Goal: Task Accomplishment & Management: Use online tool/utility

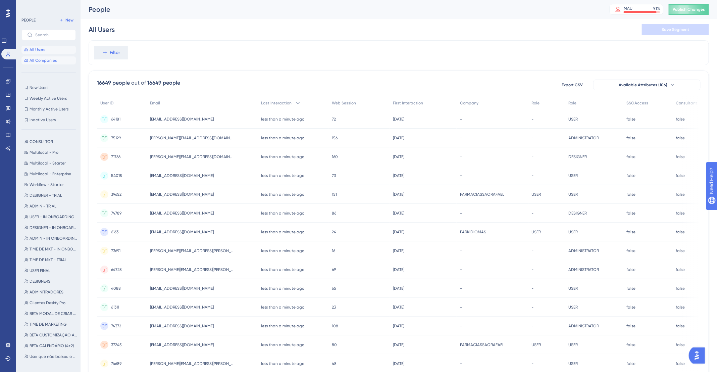
click at [42, 63] on button "All Companies" at bounding box center [48, 60] width 54 height 8
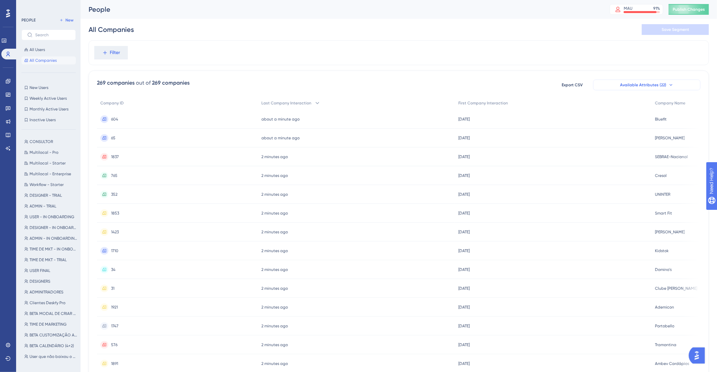
click at [677, 87] on button "Available Attributes (22)" at bounding box center [646, 85] width 107 height 11
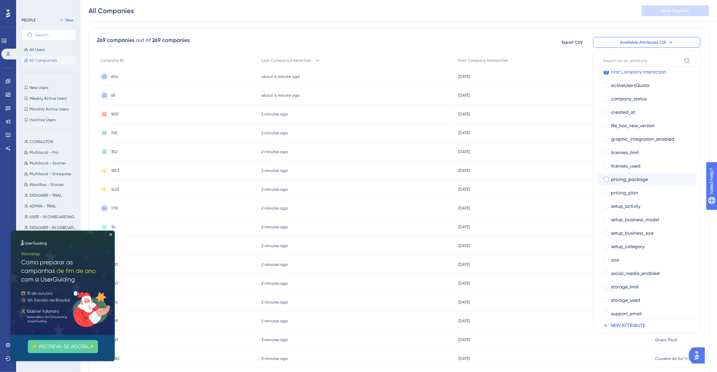
scroll to position [49, 0]
click at [111, 234] on icon "Close Preview" at bounding box center [110, 234] width 3 height 3
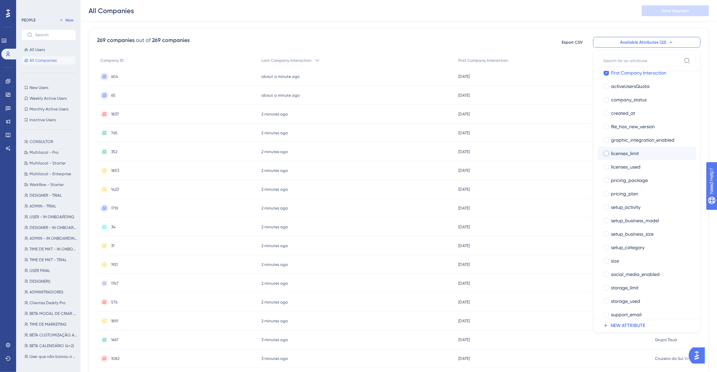
scroll to position [55, 0]
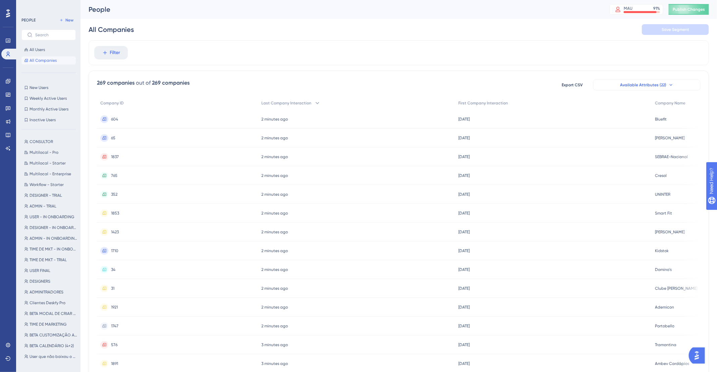
click at [668, 88] on button "Available Attributes (22)" at bounding box center [646, 85] width 107 height 11
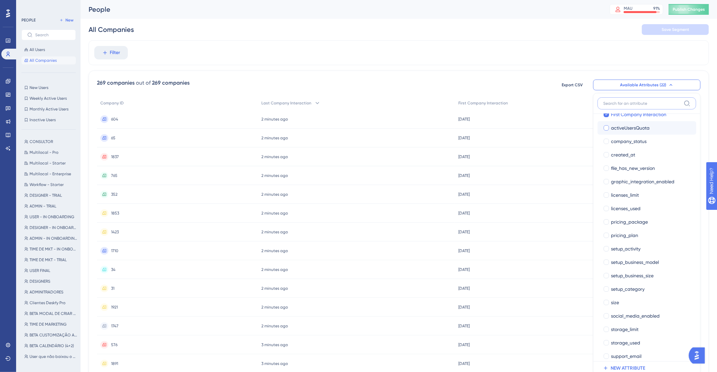
scroll to position [55, 0]
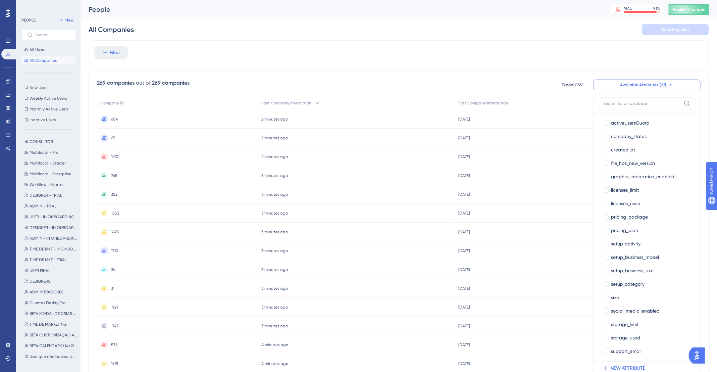
click at [625, 99] on label at bounding box center [647, 103] width 99 height 12
click at [625, 101] on input at bounding box center [642, 103] width 78 height 5
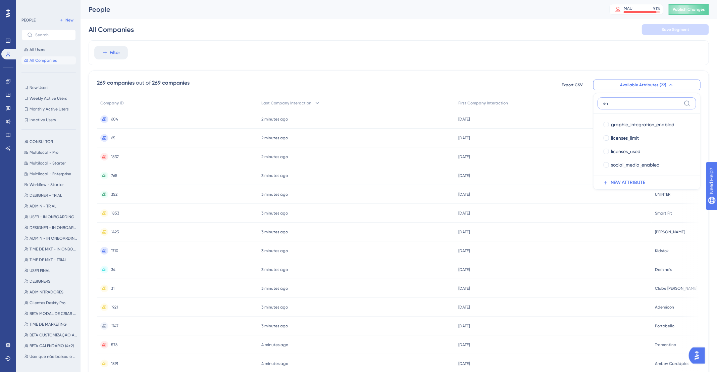
scroll to position [0, 0]
type input "ena"
click at [115, 51] on span "Filter" at bounding box center [115, 53] width 10 height 8
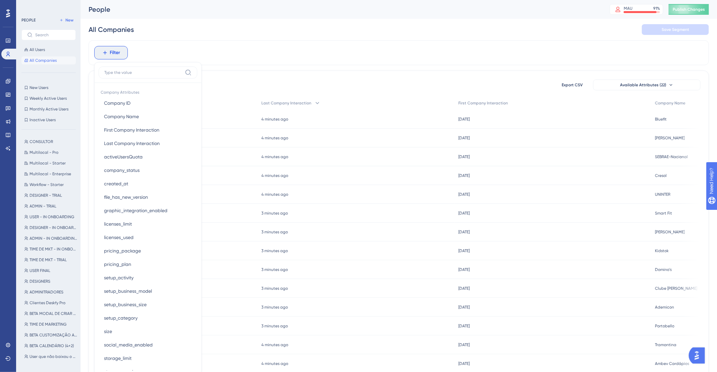
scroll to position [32, 0]
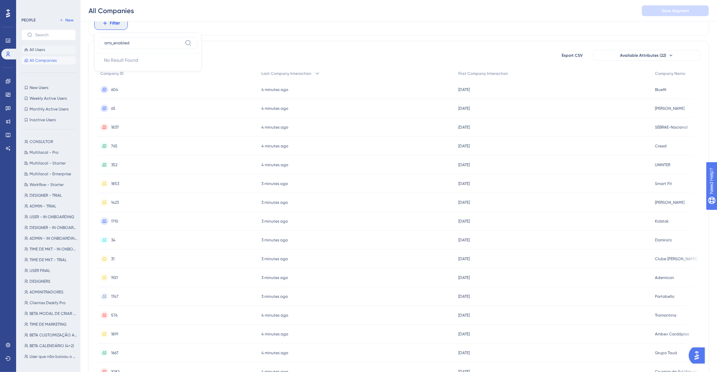
type input "arts_enabled"
click at [42, 50] on span "All Users" at bounding box center [37, 49] width 15 height 5
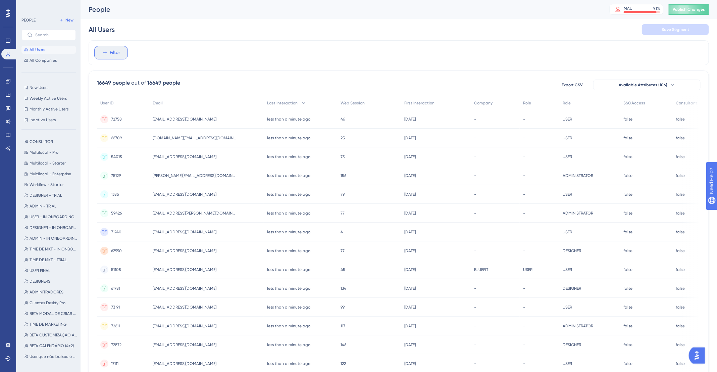
click at [116, 52] on span "Filter" at bounding box center [115, 53] width 10 height 8
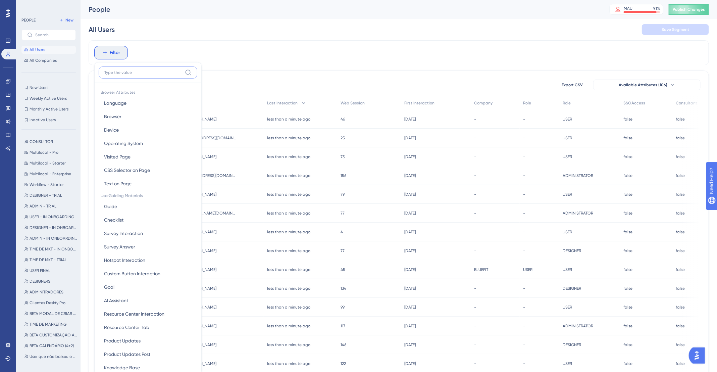
scroll to position [32, 0]
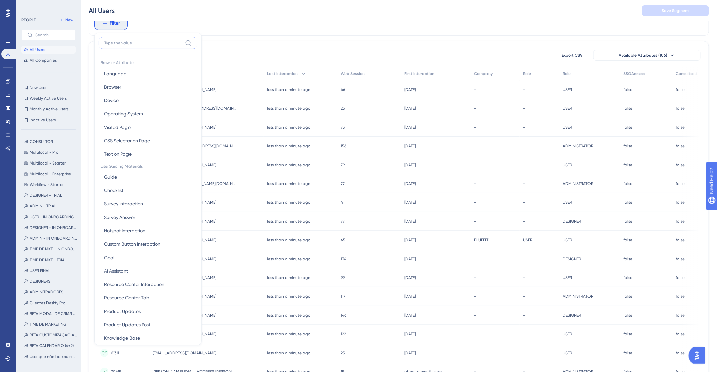
paste input "arts_enabled"
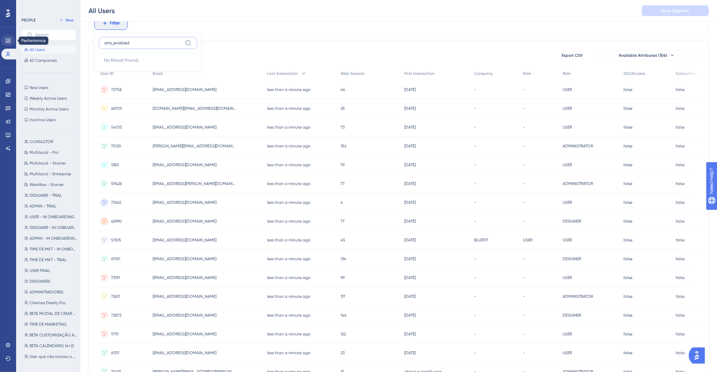
type input "arts_enabled"
click at [10, 42] on icon at bounding box center [8, 41] width 4 height 4
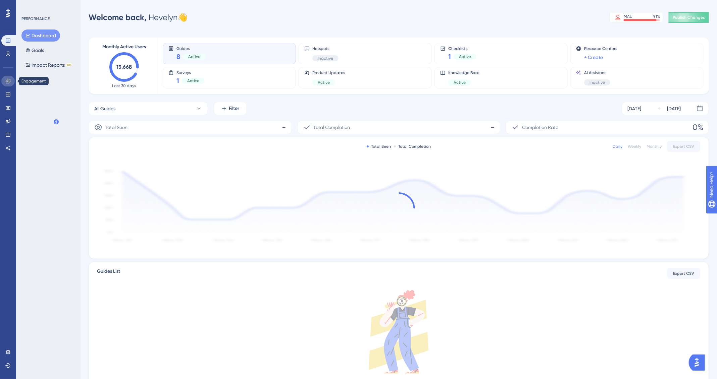
click at [7, 84] on link at bounding box center [7, 81] width 13 height 11
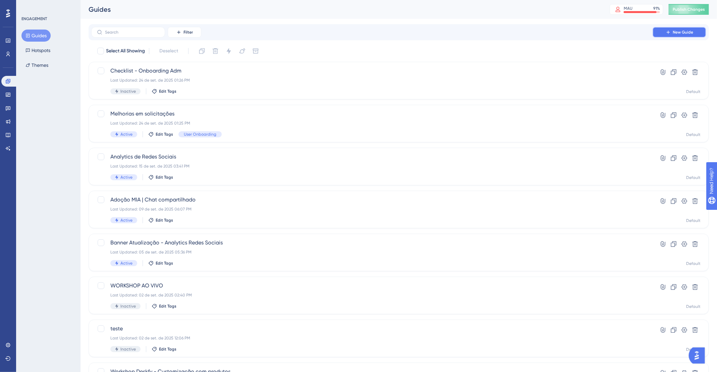
click at [666, 30] on icon at bounding box center [668, 32] width 5 height 5
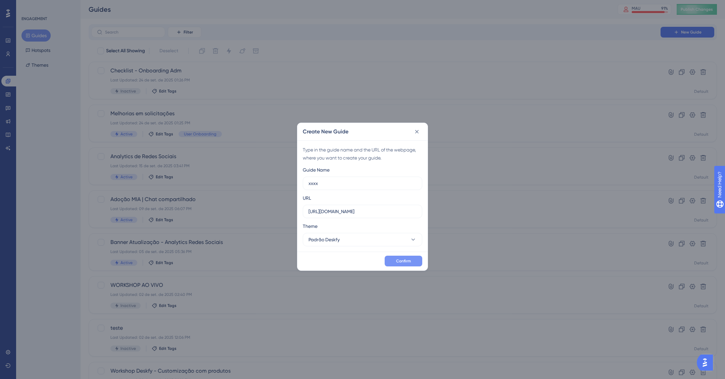
type input "xxxx"
click at [407, 265] on button "Confirm" at bounding box center [404, 261] width 38 height 11
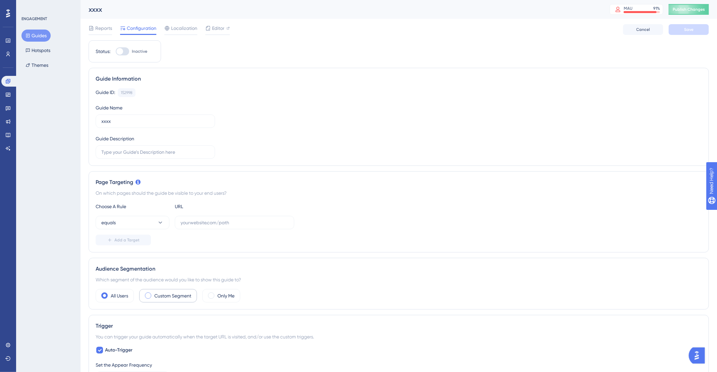
drag, startPoint x: 187, startPoint y: 294, endPoint x: 191, endPoint y: 293, distance: 4.2
click at [187, 294] on label "Custom Segment" at bounding box center [172, 296] width 37 height 8
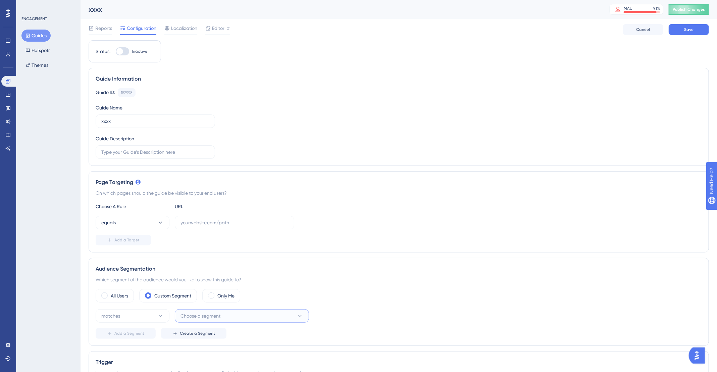
click at [238, 312] on button "Choose a segment" at bounding box center [242, 315] width 134 height 13
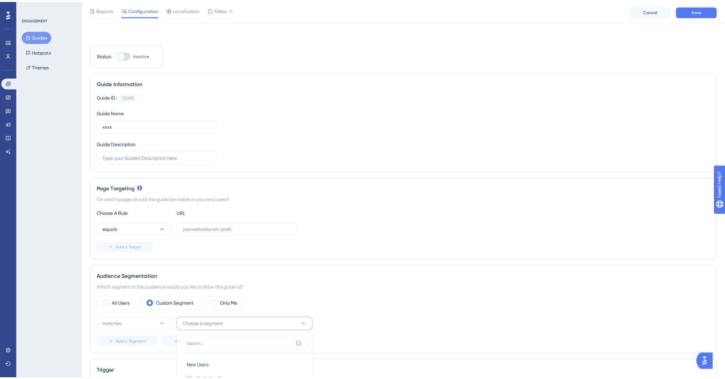
scroll to position [207, 0]
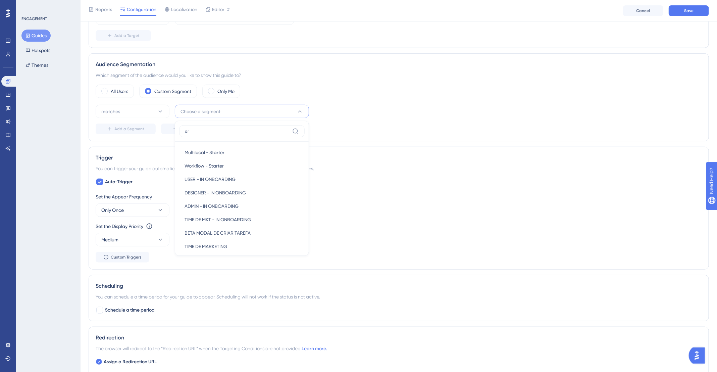
type input "a"
click at [428, 109] on div "matches Choose a segment New Users New Users Weekly Active Users Weekly Active …" at bounding box center [399, 111] width 606 height 13
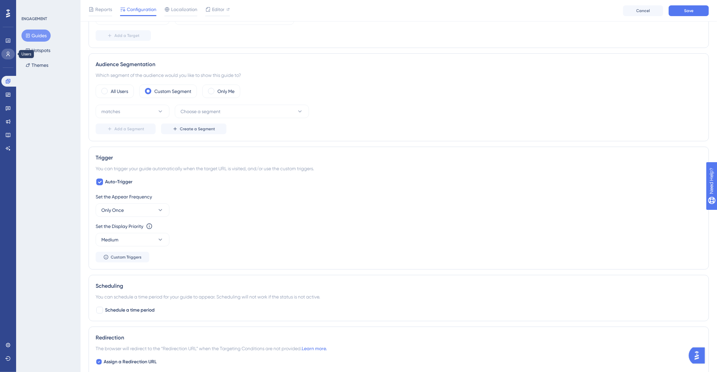
click at [9, 54] on icon at bounding box center [7, 53] width 5 height 5
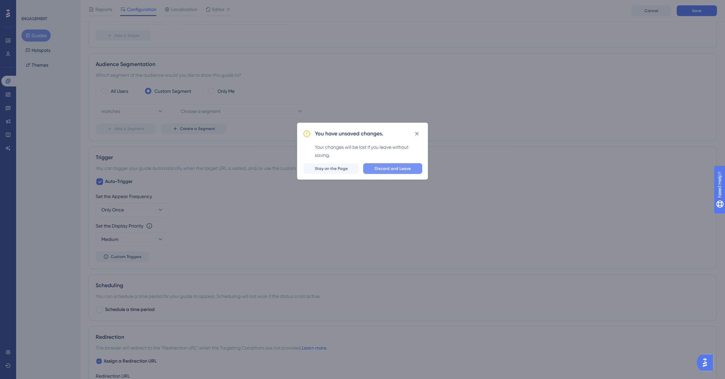
click at [404, 170] on span "Discard and Leave" at bounding box center [392, 168] width 36 height 5
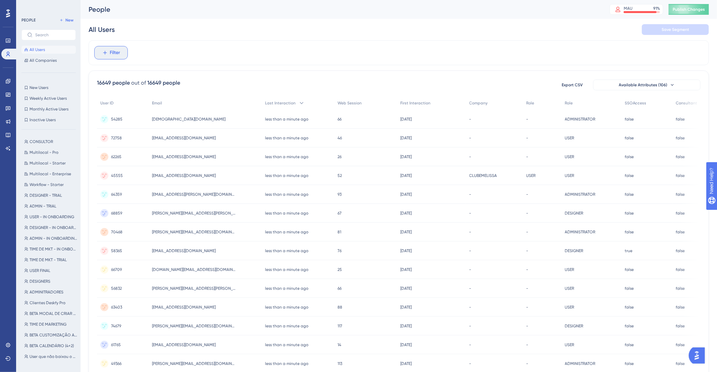
drag, startPoint x: 107, startPoint y: 53, endPoint x: 111, endPoint y: 54, distance: 4.6
click at [107, 53] on icon at bounding box center [105, 53] width 6 height 6
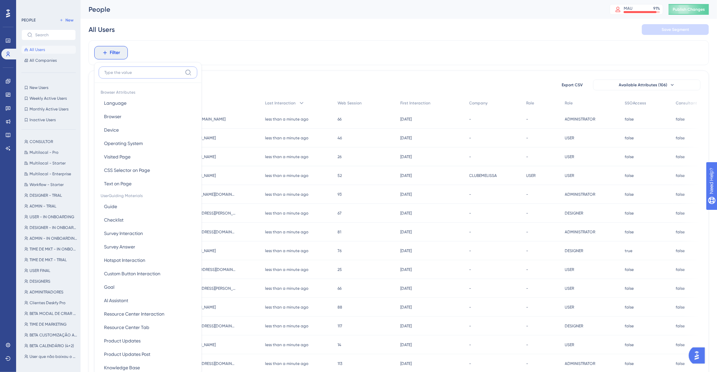
paste input "arts_enabled"
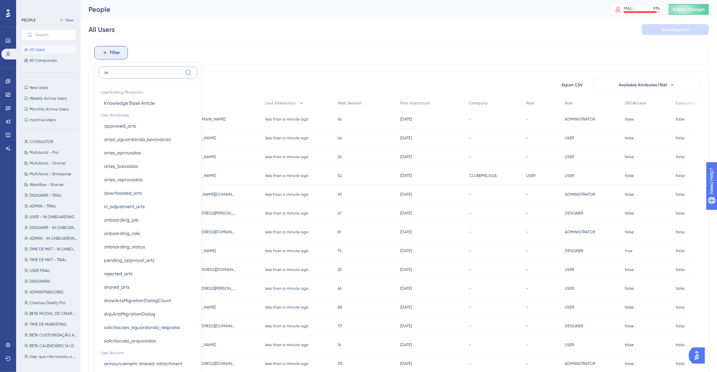
type input "a"
type input "e"
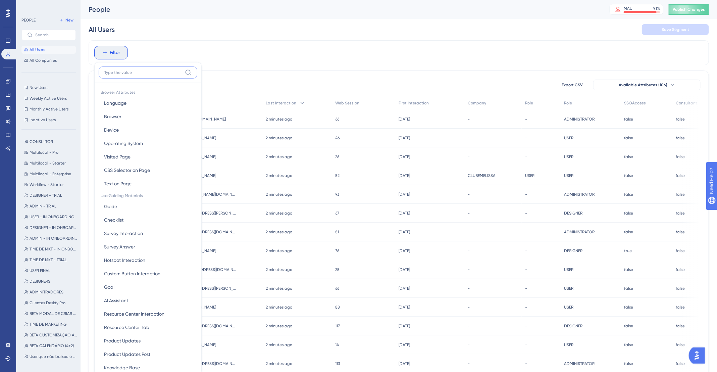
click at [130, 70] on input at bounding box center [143, 72] width 78 height 5
paste input "workflow"
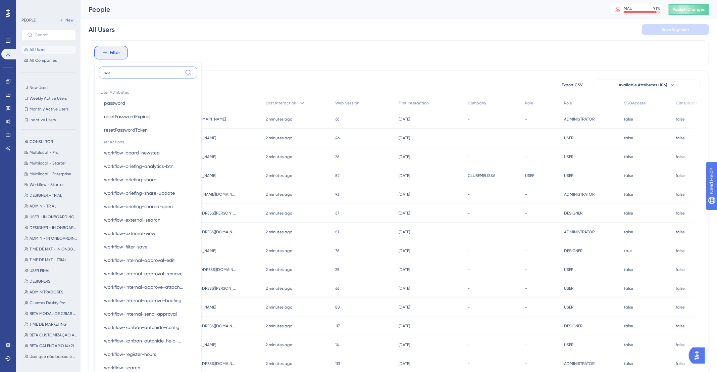
type input "w"
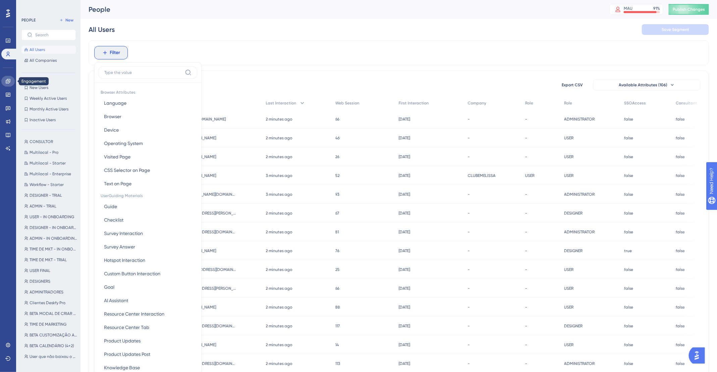
click at [7, 78] on link at bounding box center [7, 81] width 13 height 11
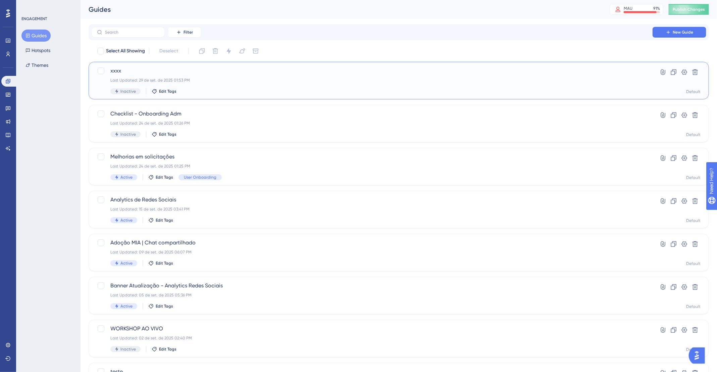
click at [182, 90] on div "Inactive Edit Tags" at bounding box center [371, 91] width 523 height 6
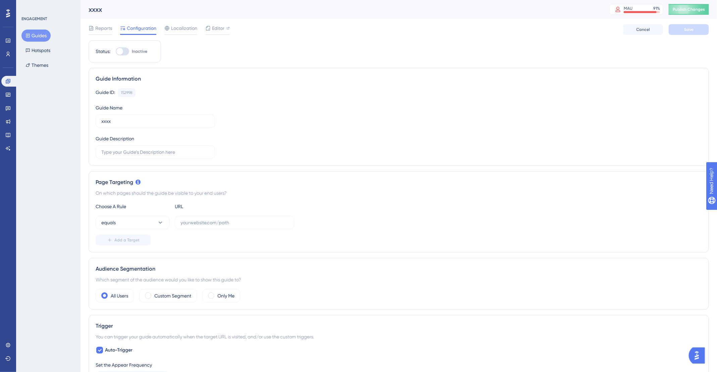
drag, startPoint x: 187, startPoint y: 295, endPoint x: 294, endPoint y: 254, distance: 115.2
click at [187, 295] on label "Custom Segment" at bounding box center [172, 296] width 37 height 8
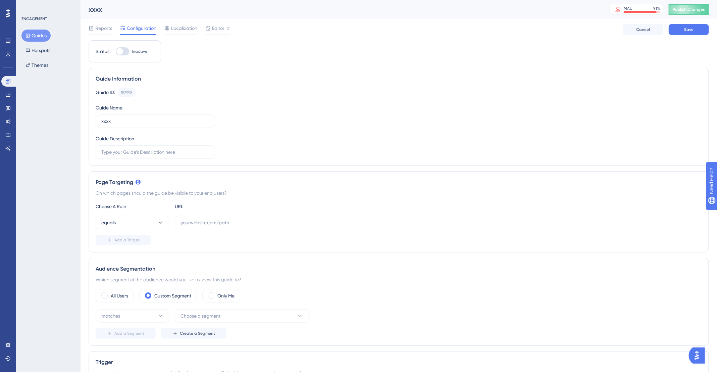
scroll to position [89, 0]
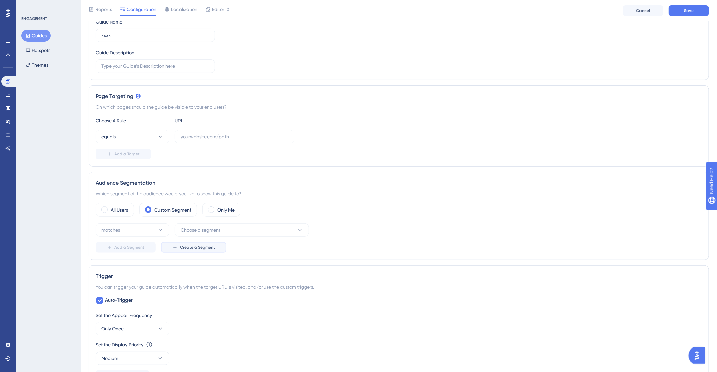
click at [196, 249] on button "Create a Segment" at bounding box center [193, 247] width 65 height 11
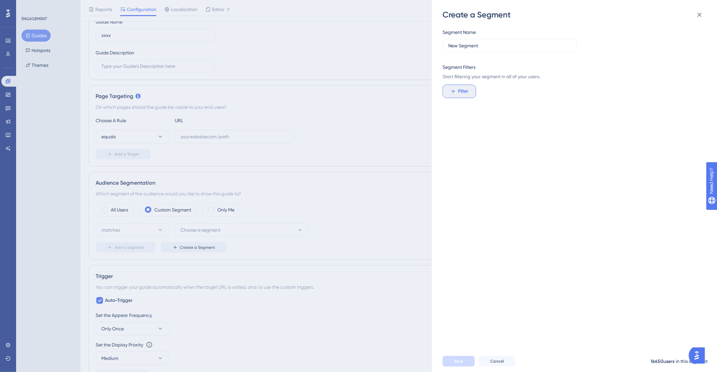
click at [461, 91] on span "Filter" at bounding box center [463, 91] width 10 height 8
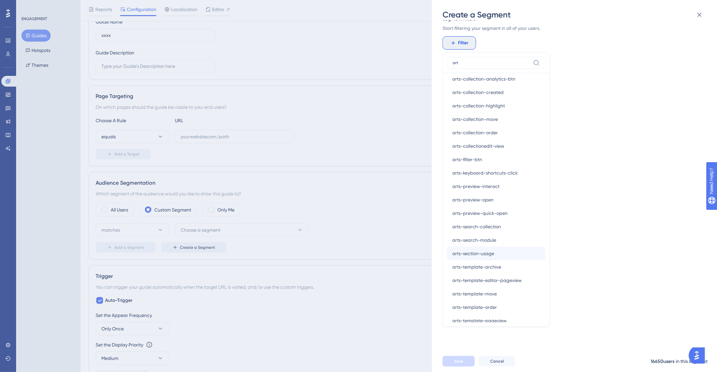
scroll to position [336, 0]
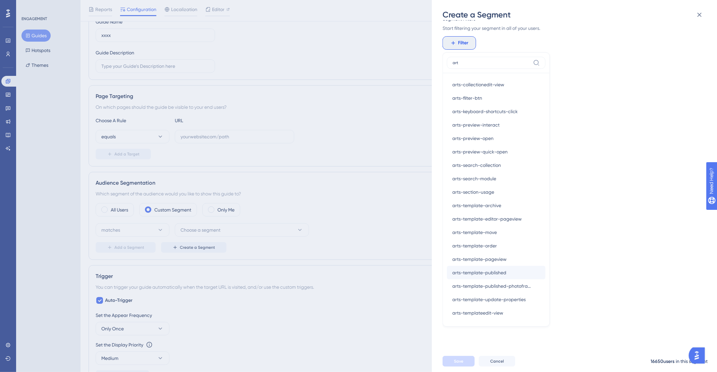
type input "art"
click at [499, 271] on span "arts-template-published" at bounding box center [479, 272] width 54 height 8
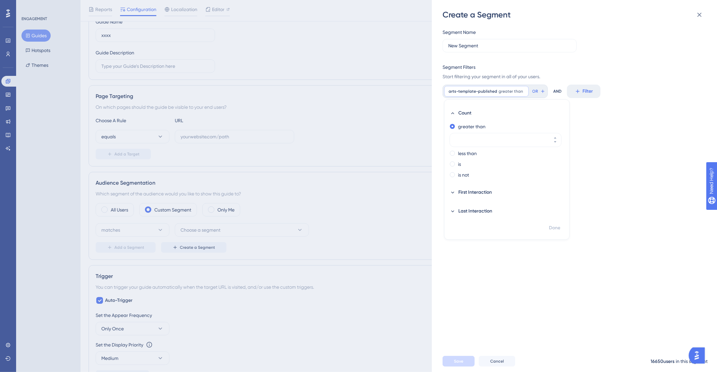
scroll to position [0, 0]
